Goal: Find specific page/section: Find specific page/section

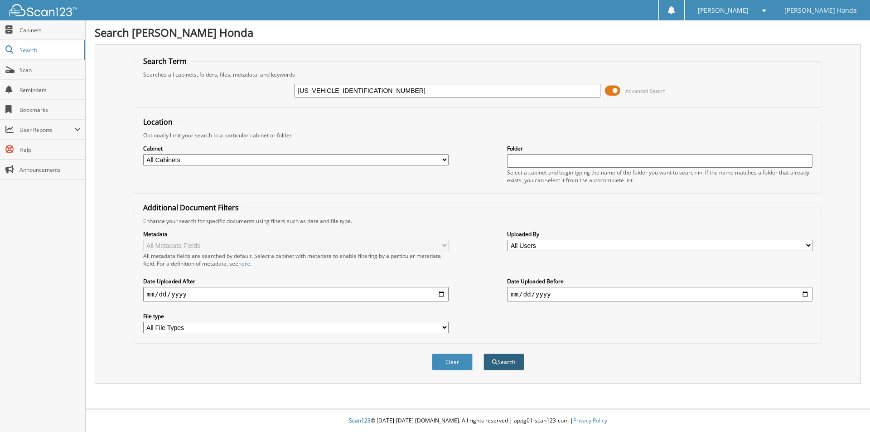
type input "[US_VEHICLE_IDENTIFICATION_NUMBER]"
click at [491, 362] on button "Search" at bounding box center [503, 361] width 41 height 17
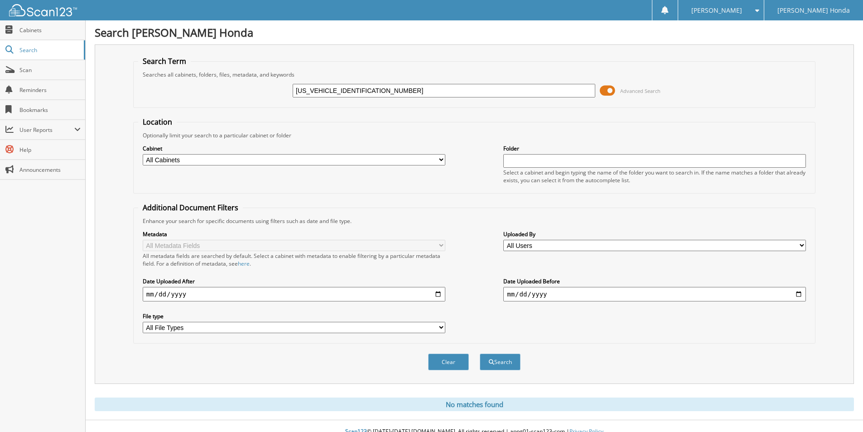
drag, startPoint x: 341, startPoint y: 92, endPoint x: 278, endPoint y: 92, distance: 63.4
click at [278, 92] on div "[US_VEHICLE_IDENTIFICATION_NUMBER] Advanced Search" at bounding box center [474, 90] width 672 height 24
type input "006468"
click at [497, 363] on button "Search" at bounding box center [500, 361] width 41 height 17
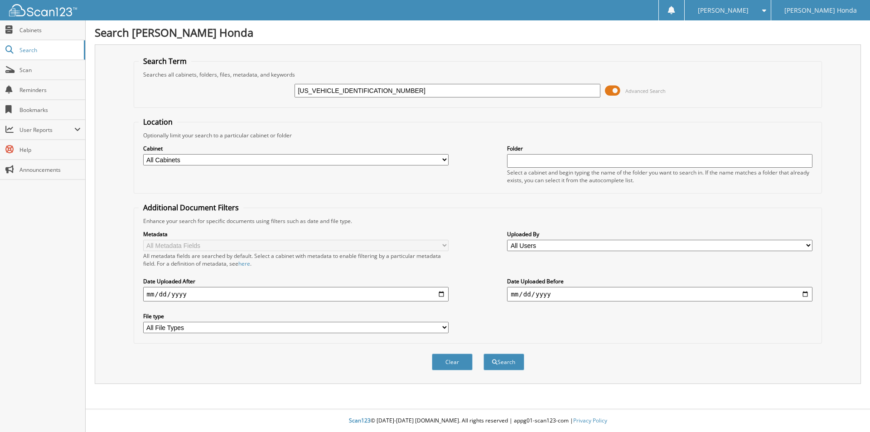
drag, startPoint x: 343, startPoint y: 91, endPoint x: 284, endPoint y: 90, distance: 58.9
click at [284, 90] on div "[US_VEHICLE_IDENTIFICATION_NUMBER] Advanced Search" at bounding box center [478, 90] width 678 height 24
type input "006468"
click at [492, 357] on button "Search" at bounding box center [503, 361] width 41 height 17
